Goal: Information Seeking & Learning: Learn about a topic

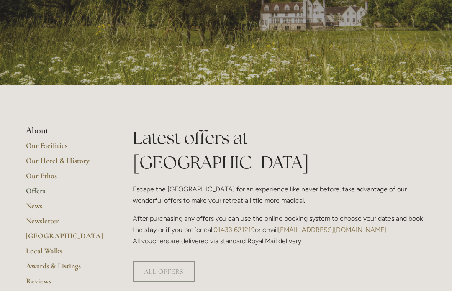
scroll to position [90, 0]
click at [168, 261] on link "ALL OFFERS" at bounding box center [164, 271] width 62 height 20
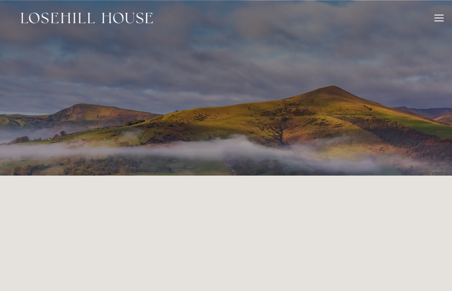
click at [440, 18] on div at bounding box center [438, 18] width 9 height 1
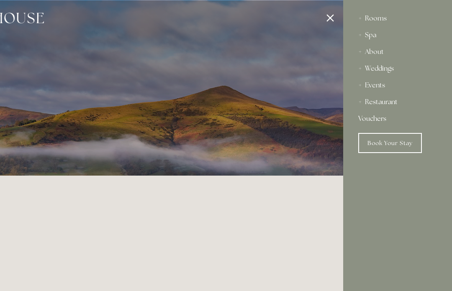
click at [374, 86] on div "Events" at bounding box center [397, 85] width 79 height 17
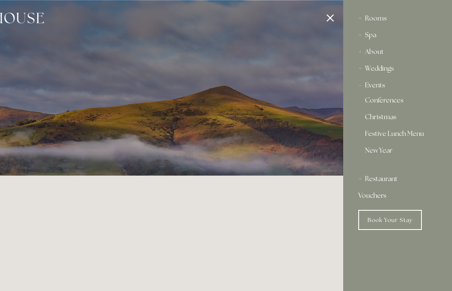
click at [382, 119] on link "Christmas" at bounding box center [397, 119] width 65 height 10
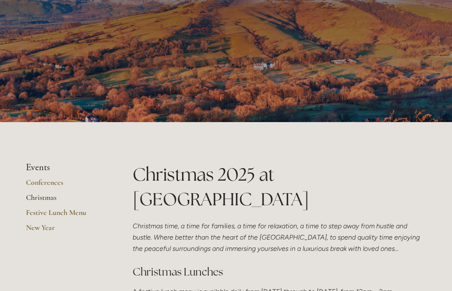
scroll to position [54, 0]
click at [49, 229] on link "New Year" at bounding box center [66, 230] width 80 height 15
click at [48, 223] on link "New Year" at bounding box center [66, 230] width 80 height 15
